Goal: Information Seeking & Learning: Learn about a topic

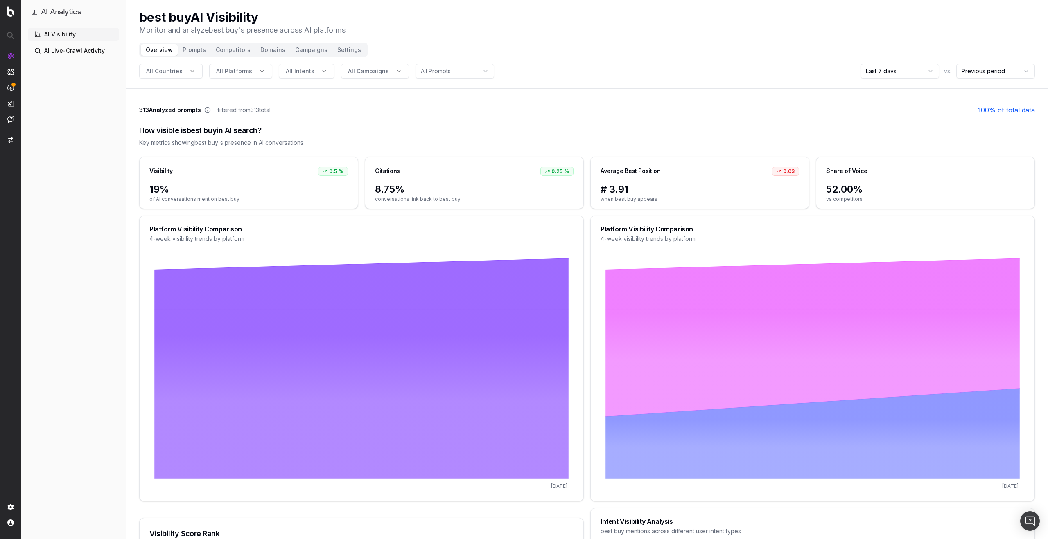
click at [195, 48] on button "Prompts" at bounding box center [194, 49] width 33 height 11
